Goal: Ask a question

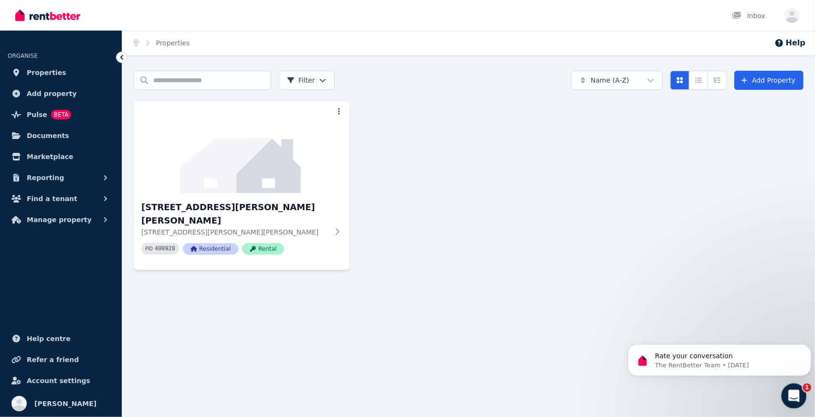
click at [794, 395] on icon "Open Intercom Messenger" at bounding box center [792, 394] width 7 height 8
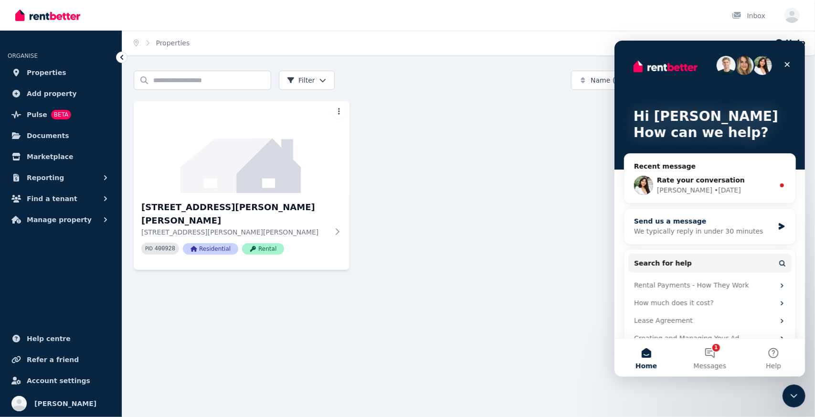
click at [683, 226] on div "We typically reply in under 30 minutes" at bounding box center [703, 231] width 140 height 10
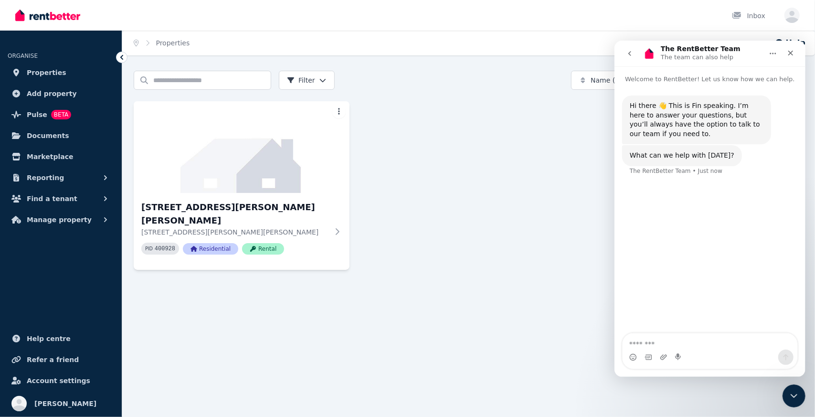
click at [657, 348] on textarea "Message…" at bounding box center [709, 341] width 175 height 16
click at [653, 343] on textarea "Message…" at bounding box center [709, 341] width 175 height 16
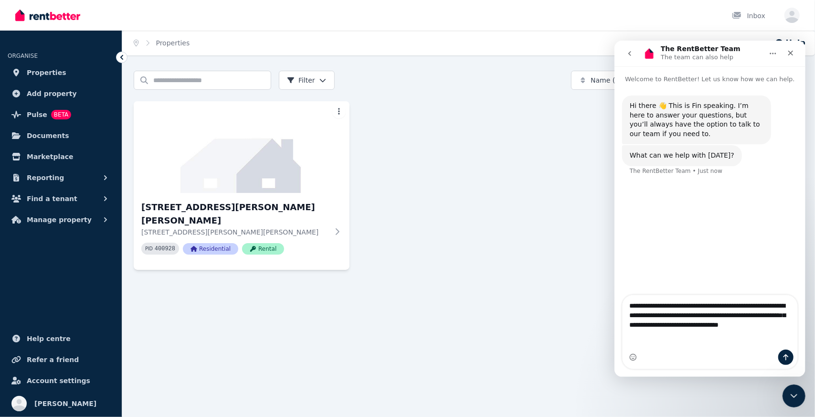
type textarea "**********"
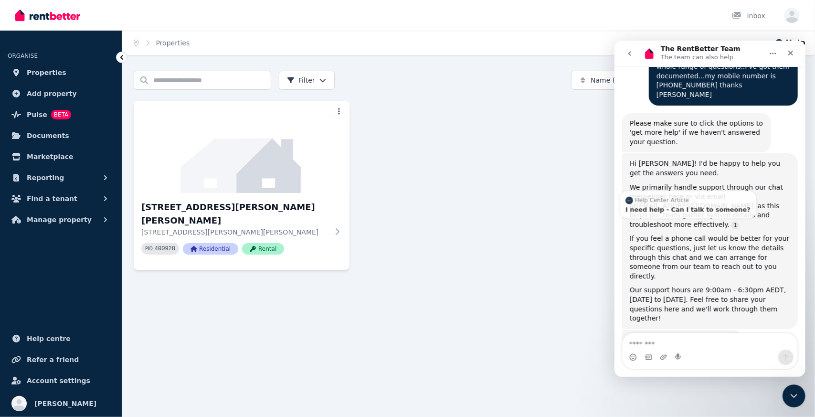
scroll to position [136, 0]
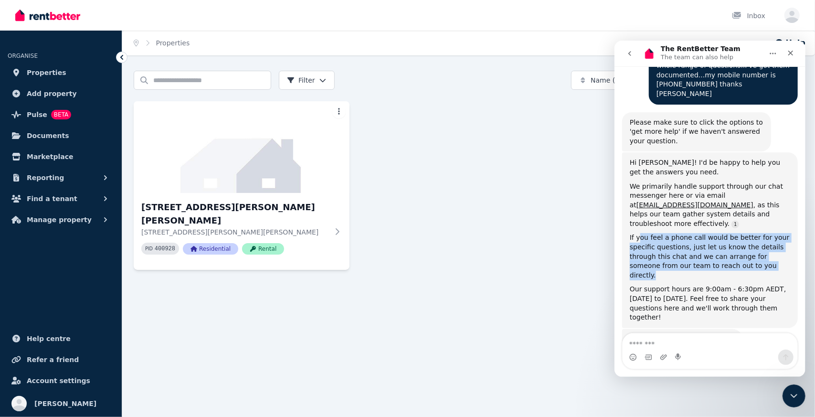
drag, startPoint x: 637, startPoint y: 219, endPoint x: 759, endPoint y: 249, distance: 125.3
click at [759, 249] on div "If you feel a phone call would be better for your specific questions, just let …" at bounding box center [709, 255] width 160 height 47
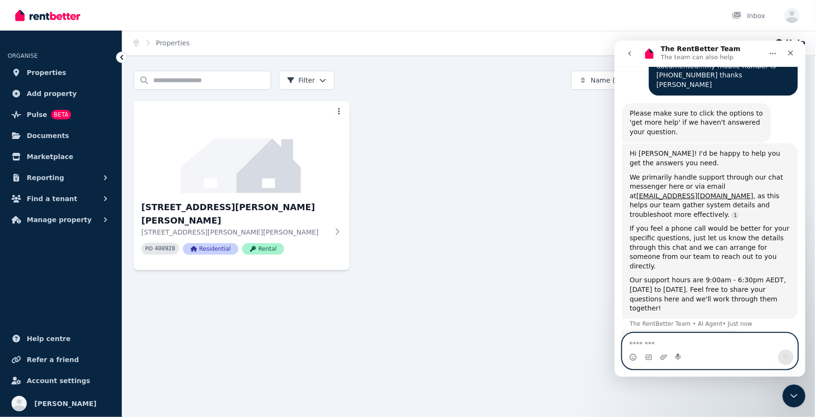
click at [684, 344] on textarea "Message…" at bounding box center [709, 341] width 175 height 16
type textarea "**********"
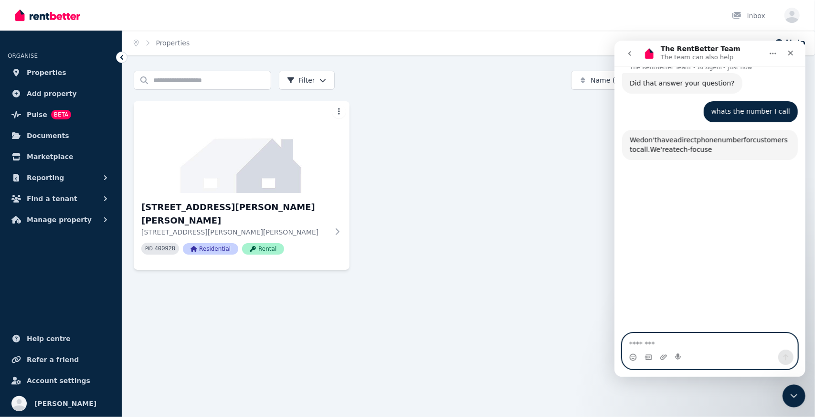
scroll to position [402, 0]
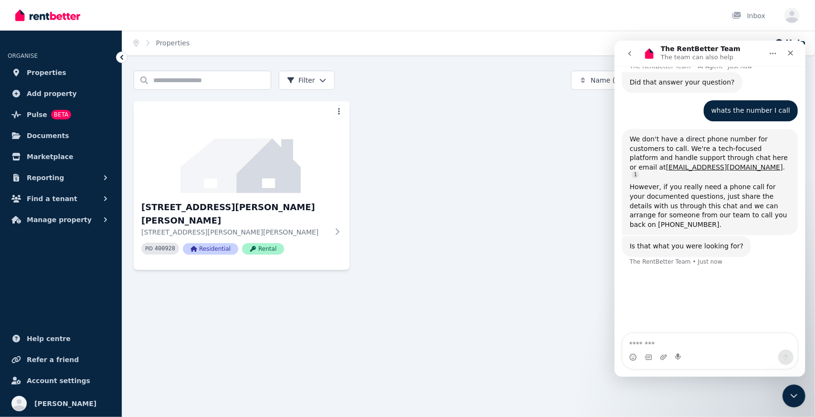
drag, startPoint x: 639, startPoint y: 101, endPoint x: 773, endPoint y: 109, distance: 134.8
click at [763, 134] on div "We don't have a direct phone number for customers to call. We're a tech-focused…" at bounding box center [709, 155] width 160 height 43
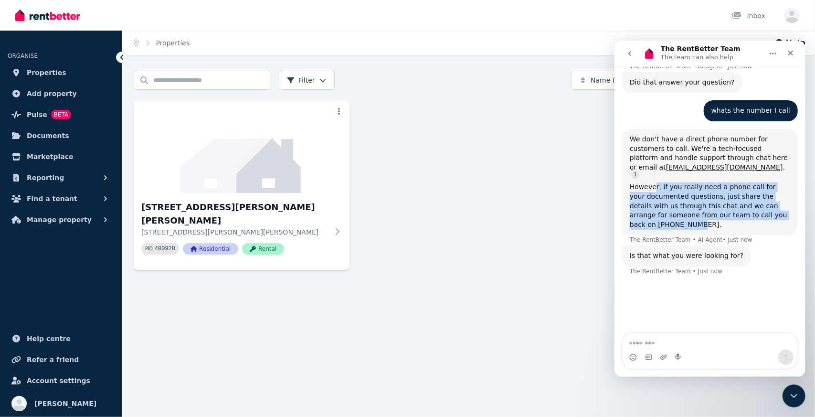
drag, startPoint x: 652, startPoint y: 143, endPoint x: 781, endPoint y: 174, distance: 132.1
click at [781, 182] on div "However, if you really need a phone call for your documented questions, just sh…" at bounding box center [709, 205] width 160 height 47
click at [722, 182] on div "However, if you really need a phone call for your documented questions, just sh…" at bounding box center [709, 205] width 160 height 47
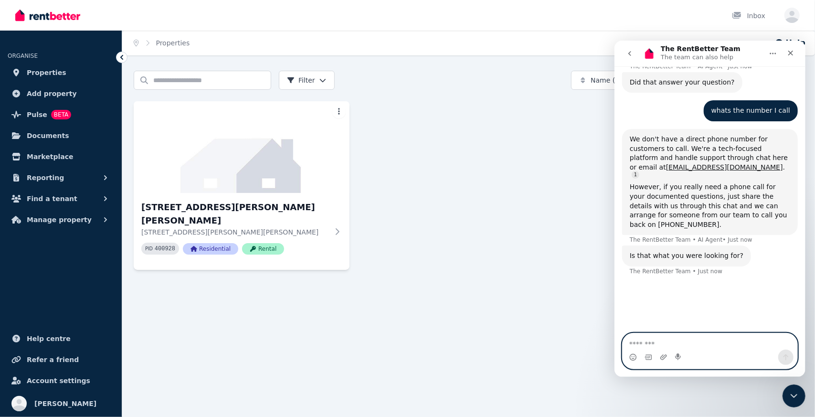
click at [669, 345] on textarea "Message…" at bounding box center [709, 341] width 175 height 16
type textarea "**********"
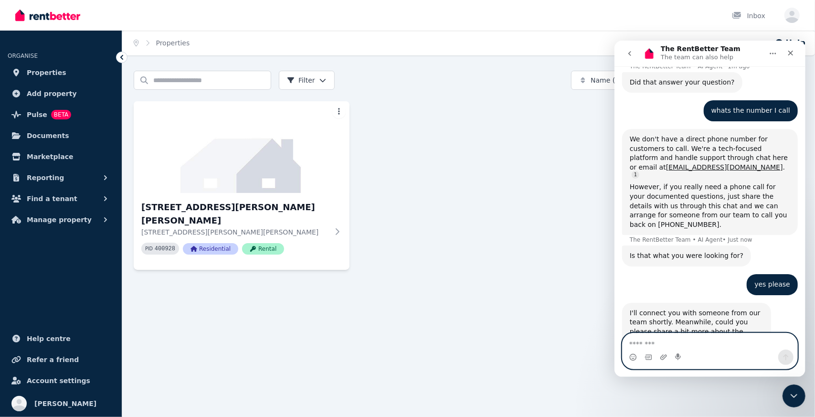
click at [698, 340] on textarea "Message…" at bounding box center [709, 341] width 175 height 16
paste textarea "**********"
type textarea "**********"
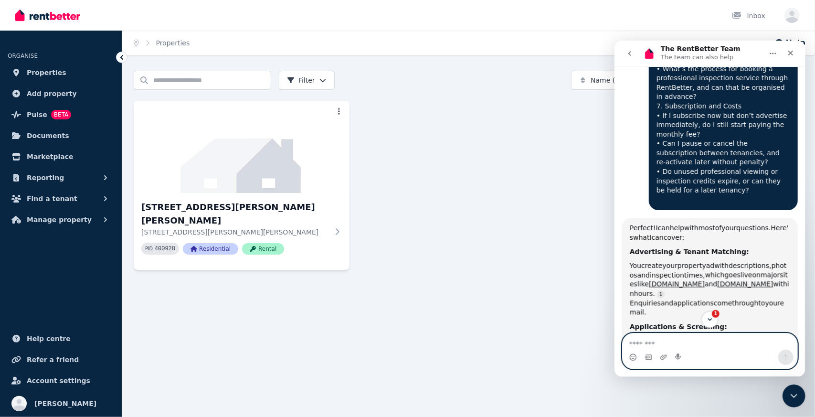
scroll to position [1268, 0]
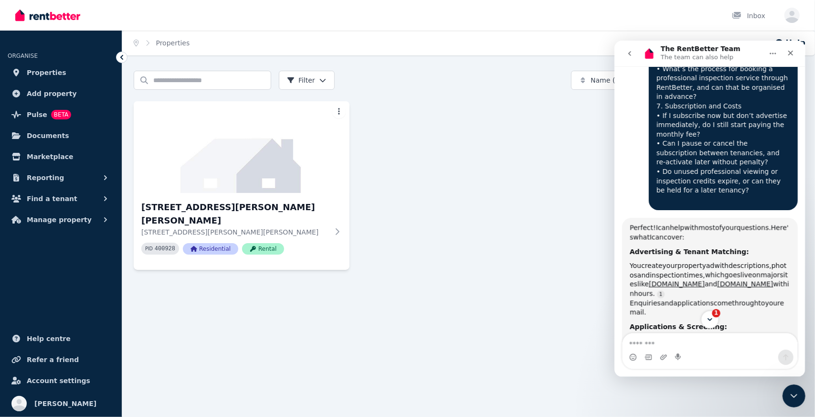
click at [710, 321] on icon "Scroll to bottom" at bounding box center [709, 318] width 9 height 9
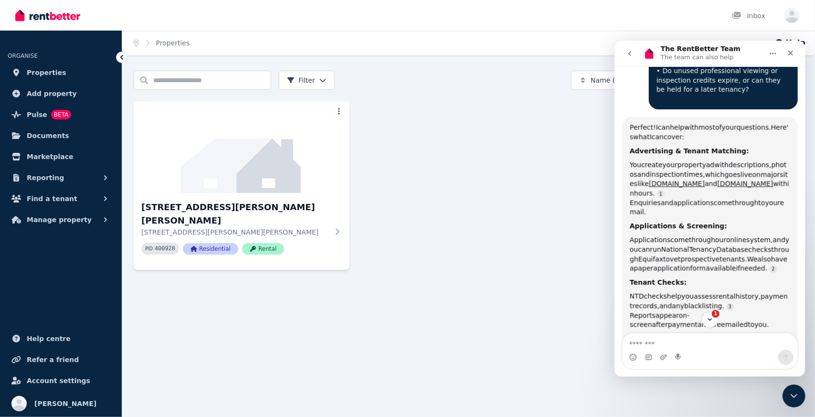
scroll to position [1424, 0]
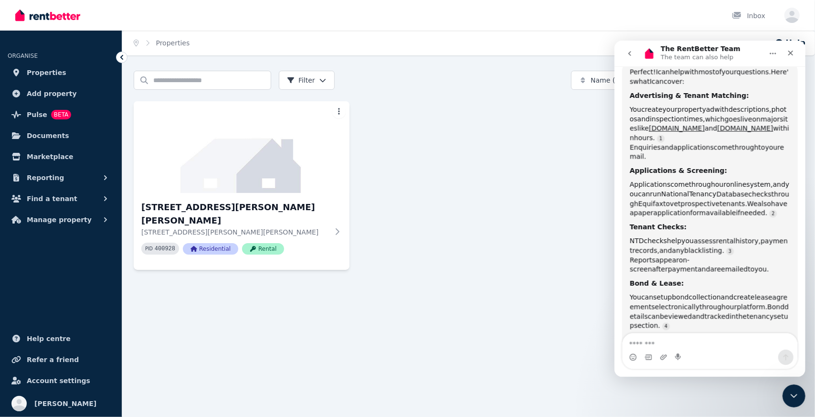
drag, startPoint x: 635, startPoint y: 248, endPoint x: 748, endPoint y: 272, distance: 115.3
drag, startPoint x: 635, startPoint y: 282, endPoint x: 740, endPoint y: 293, distance: 105.6
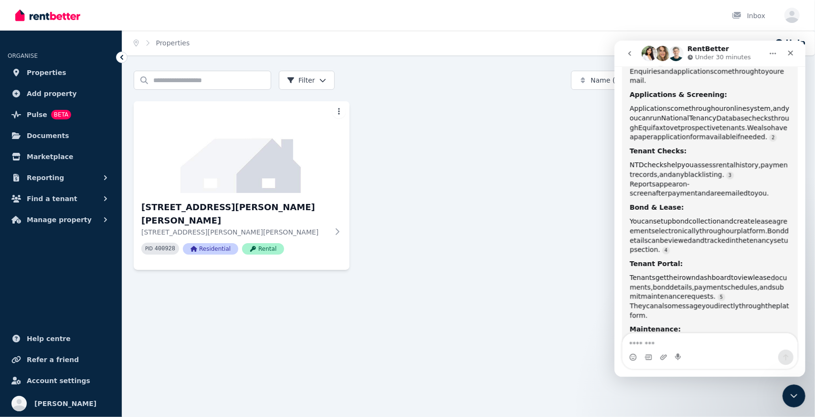
scroll to position [1511, 0]
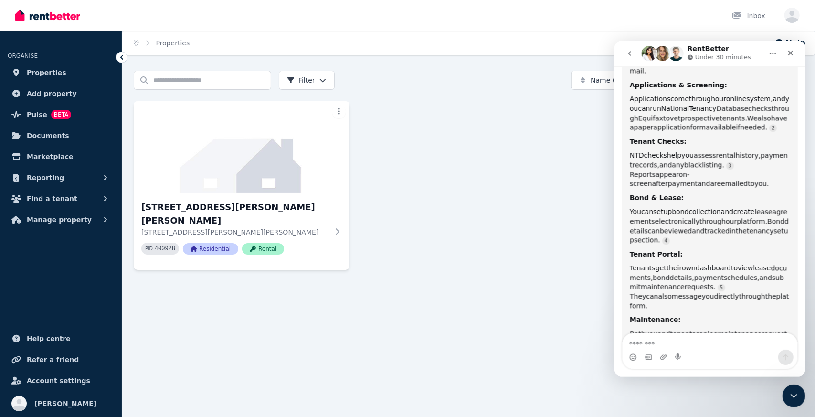
drag, startPoint x: 638, startPoint y: 247, endPoint x: 756, endPoint y: 261, distance: 118.2
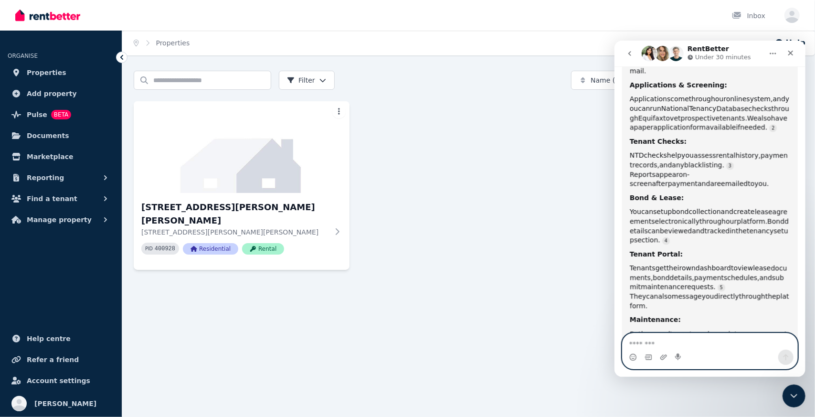
click at [694, 344] on textarea "Message…" at bounding box center [709, 341] width 175 height 16
type textarea "*********"
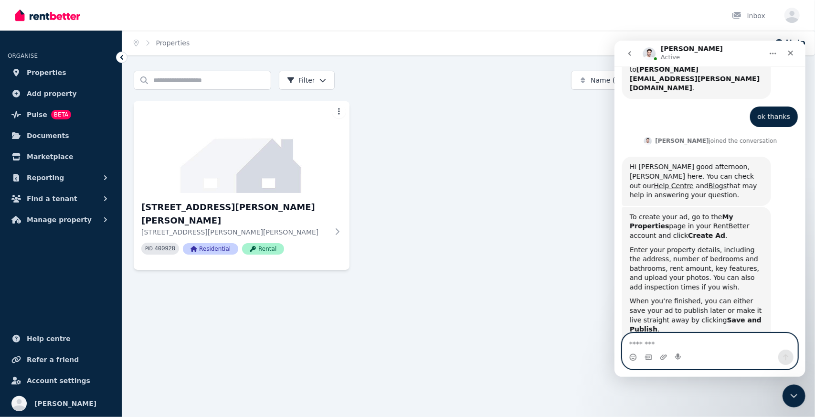
scroll to position [1902, 0]
